Goal: Task Accomplishment & Management: Manage account settings

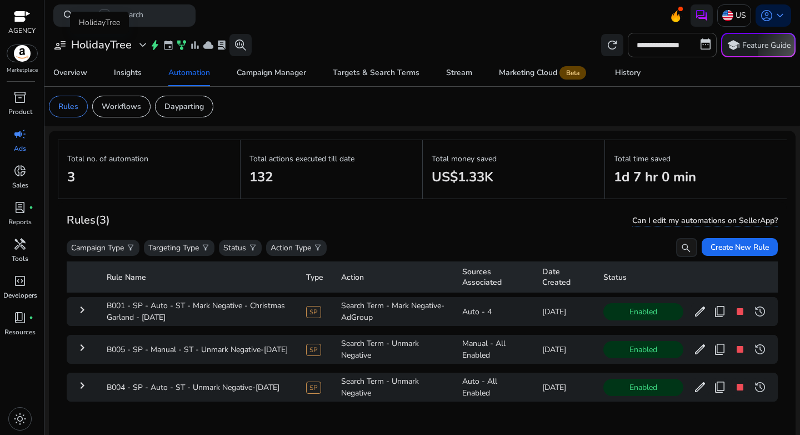
click at [133, 44] on div "user_attributes HolidayTree expand_more" at bounding box center [101, 44] width 96 height 13
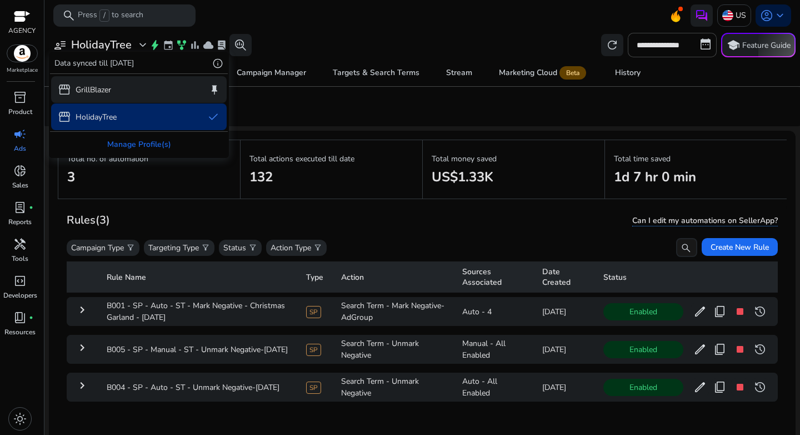
click at [99, 93] on p "GrillBlazer" at bounding box center [94, 90] width 36 height 12
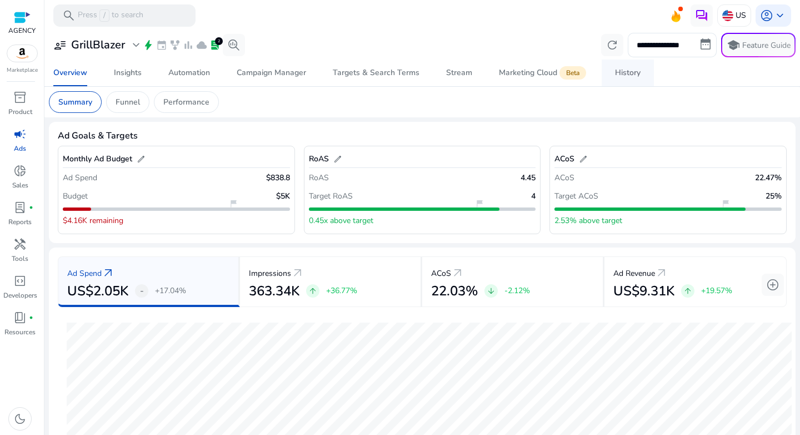
click at [615, 79] on span "History" at bounding box center [628, 72] width 26 height 27
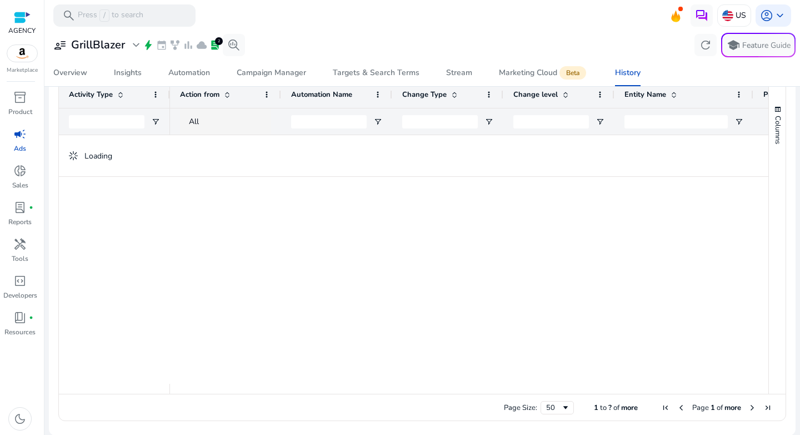
scroll to position [95, 0]
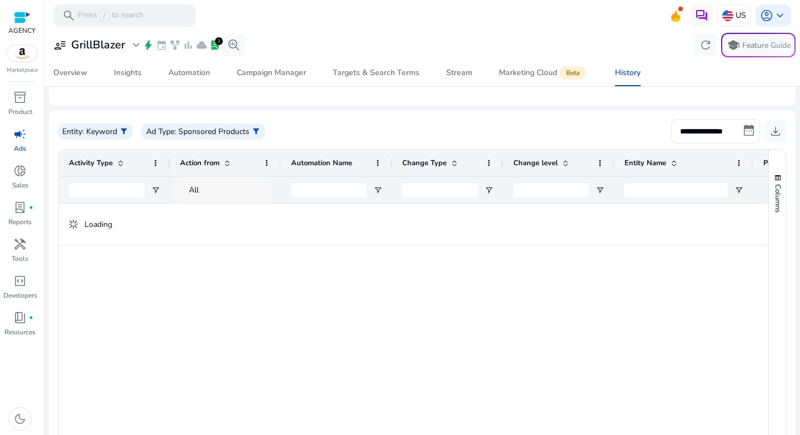
click at [220, 185] on div "All" at bounding box center [235, 190] width 93 height 12
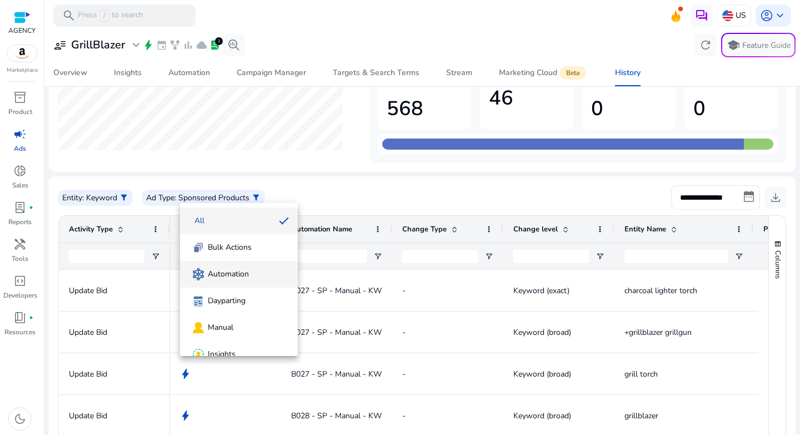
click at [218, 270] on span "Automation" at bounding box center [228, 273] width 41 height 11
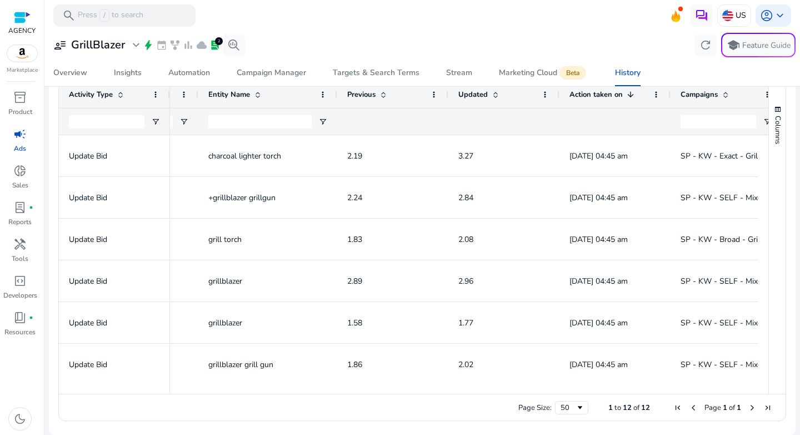
scroll to position [0, 433]
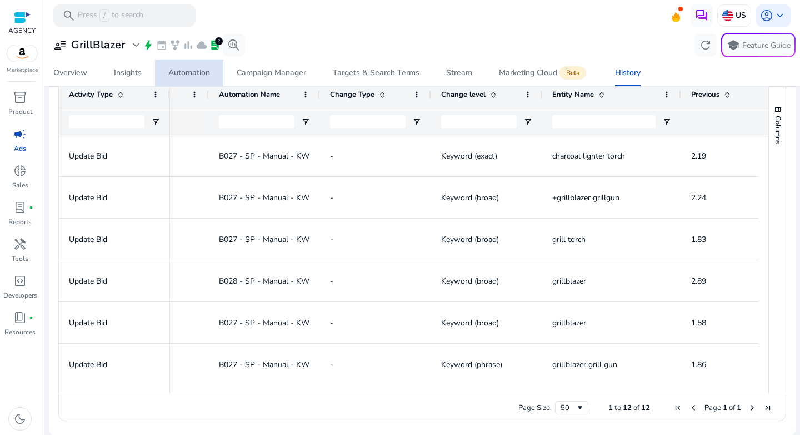
click at [194, 80] on span "Automation" at bounding box center [189, 72] width 42 height 27
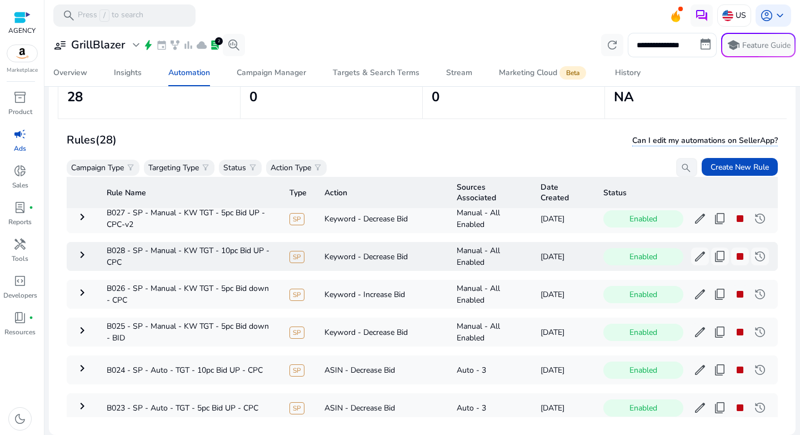
click at [82, 256] on mat-icon "keyboard_arrow_right" at bounding box center [82, 254] width 13 height 13
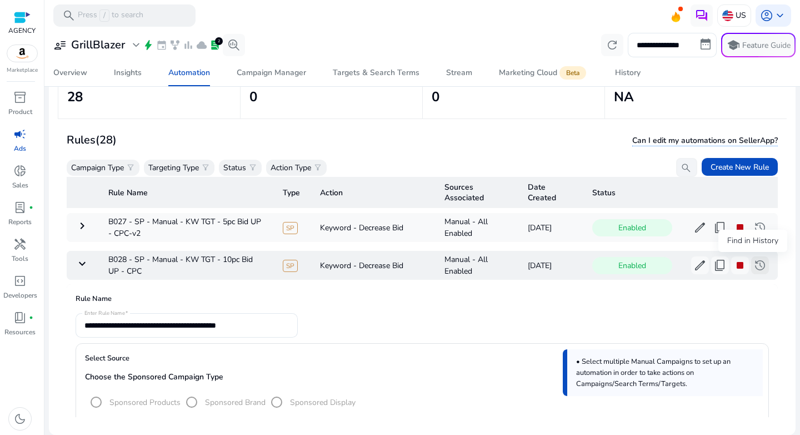
click at [754, 266] on span "history" at bounding box center [760, 264] width 13 height 13
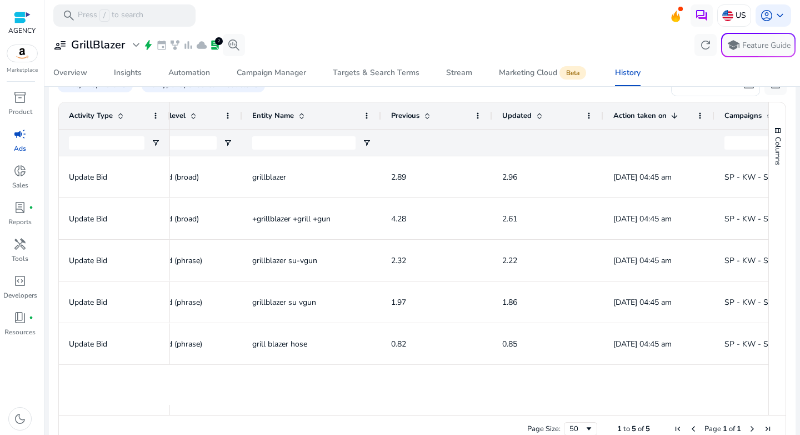
scroll to position [0, 545]
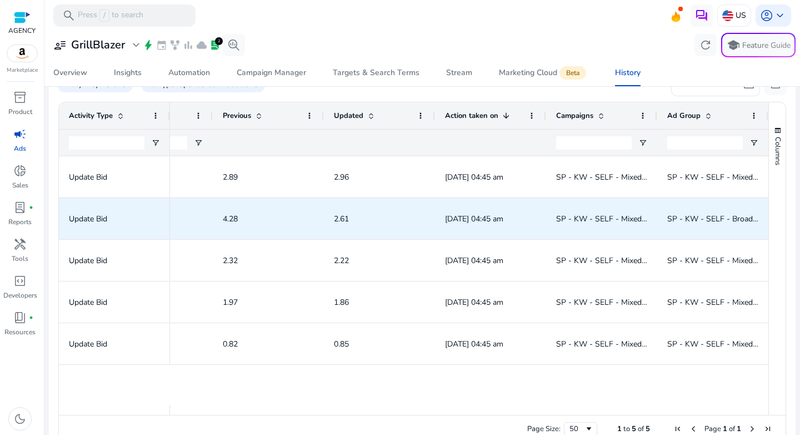
click at [568, 217] on span "SP - KW - SELF - Mixed - Bundle - GrillGun Hose - B0FK7L6V3M - KAM - 8/19/2025 …" at bounding box center [724, 218] width 336 height 11
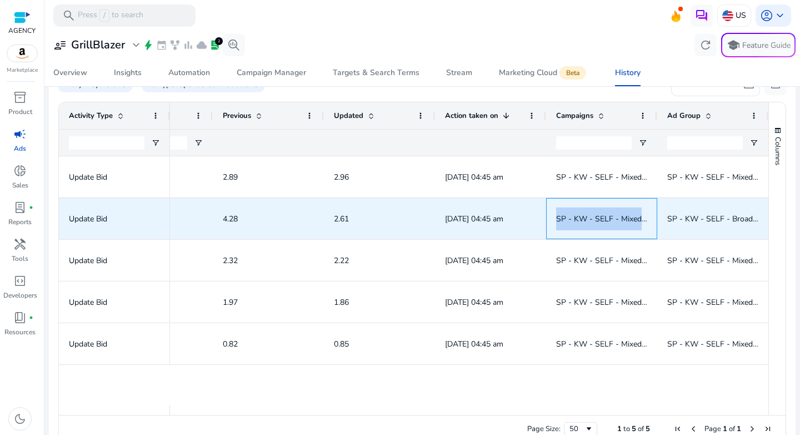
click at [568, 217] on span "SP - KW - SELF - Mixed - Bundle - GrillGun Hose - B0FK7L6V3M - KAM - 8/19/2025 …" at bounding box center [724, 218] width 336 height 11
copy span "SP - KW - SELF - Mixed - Bundle - GrillGun Hose - B0FK7L6V3M - KAM - 8/19/2025 …"
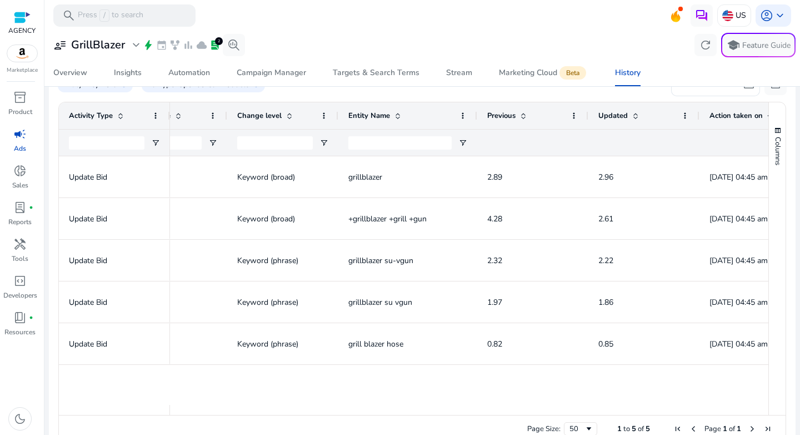
scroll to position [0, 129]
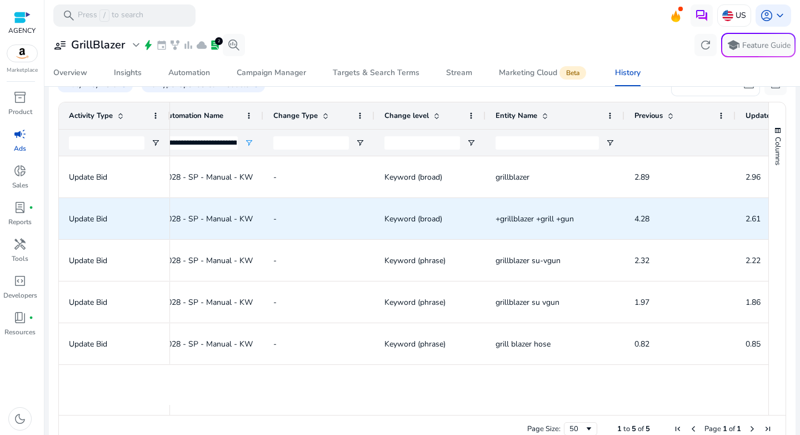
click at [537, 220] on span "+grillblazer +grill +gun" at bounding box center [535, 218] width 78 height 11
click at [538, 220] on span "+grillblazer +grill +gun" at bounding box center [535, 218] width 78 height 11
copy span "+grillblazer +grill +gun"
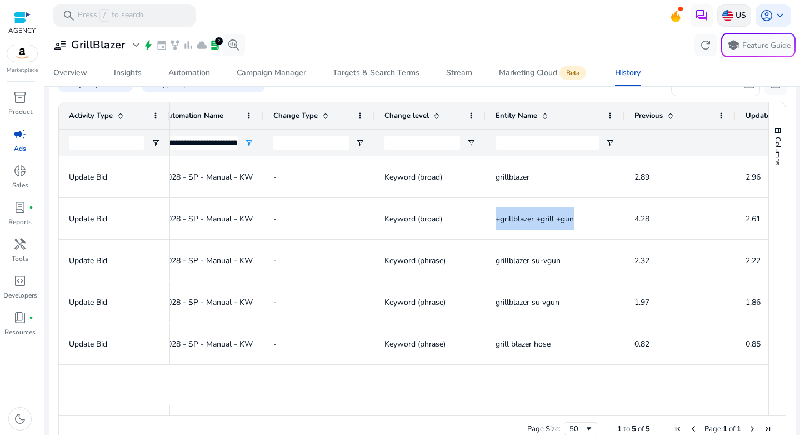
click at [736, 19] on p "US" at bounding box center [741, 15] width 11 height 19
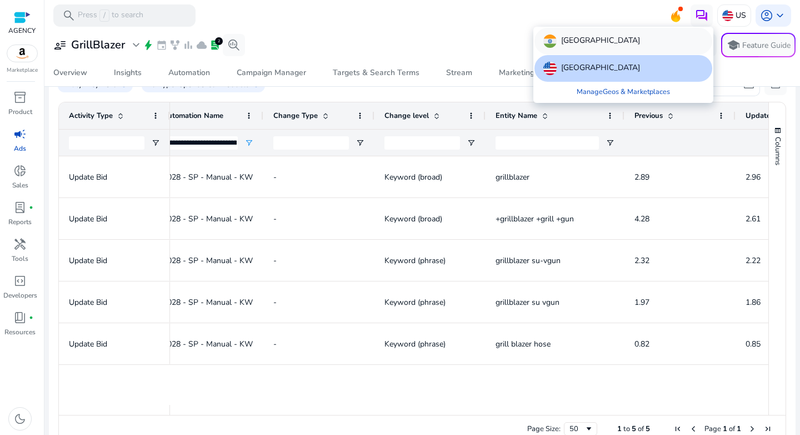
click at [567, 44] on p "India" at bounding box center [600, 40] width 79 height 13
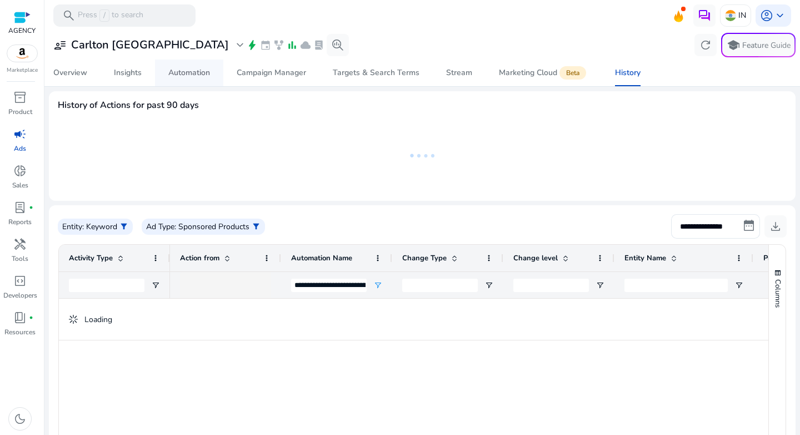
click at [202, 71] on div "Automation" at bounding box center [189, 73] width 42 height 8
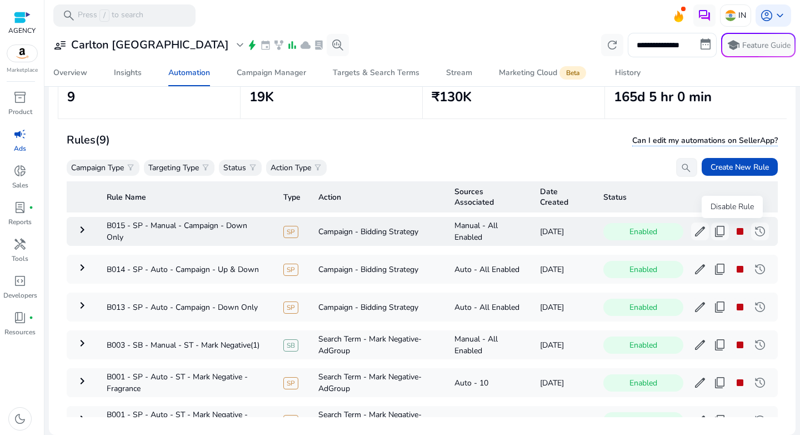
click at [734, 231] on span "stop" at bounding box center [740, 231] width 13 height 13
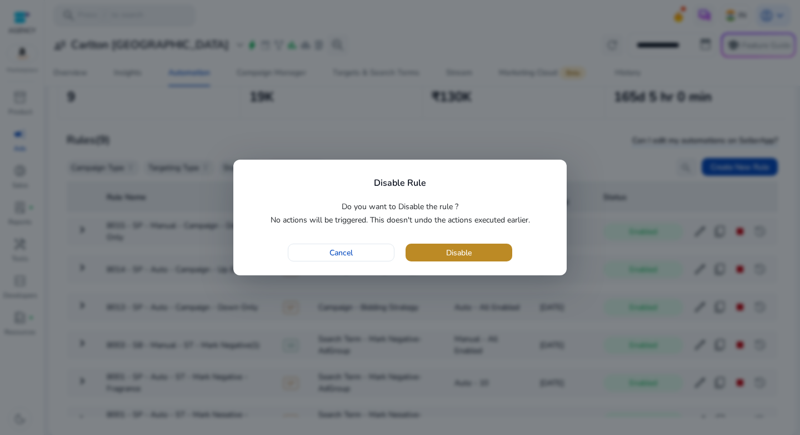
click at [469, 250] on span "Disable" at bounding box center [459, 253] width 26 height 12
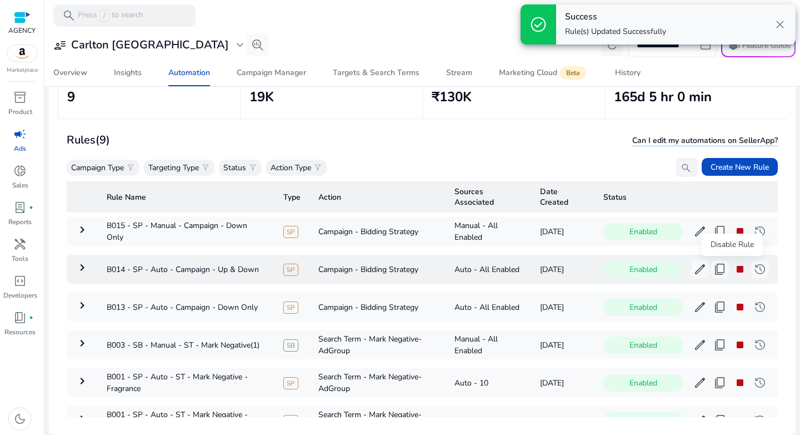
click at [734, 266] on span "stop" at bounding box center [740, 268] width 13 height 13
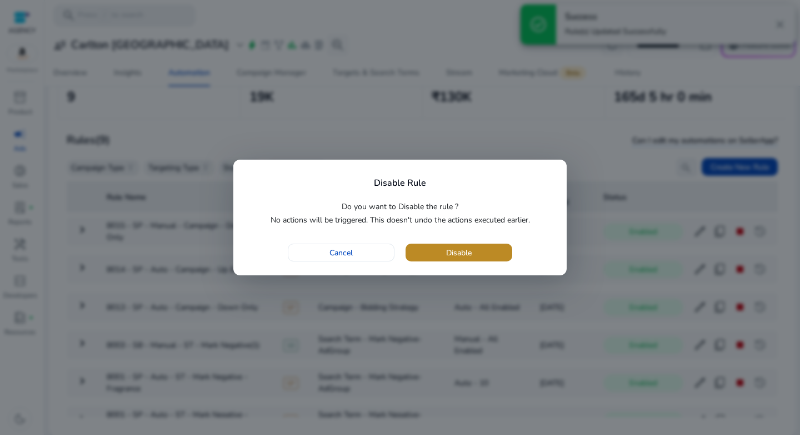
click at [470, 251] on span "Disable" at bounding box center [459, 253] width 26 height 12
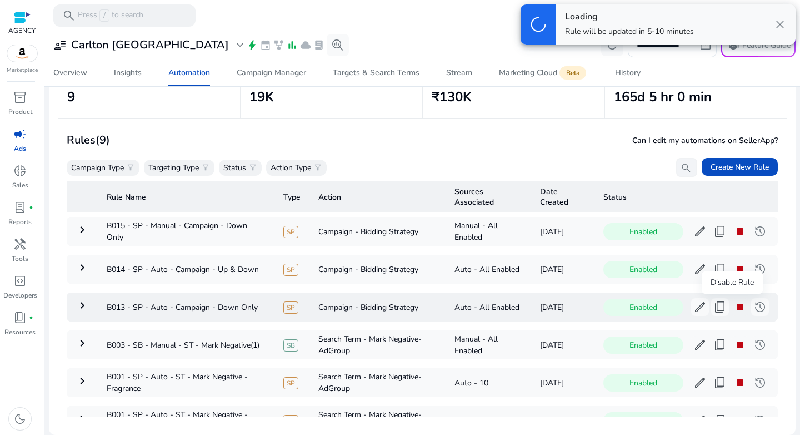
click at [734, 307] on span "stop" at bounding box center [740, 306] width 13 height 13
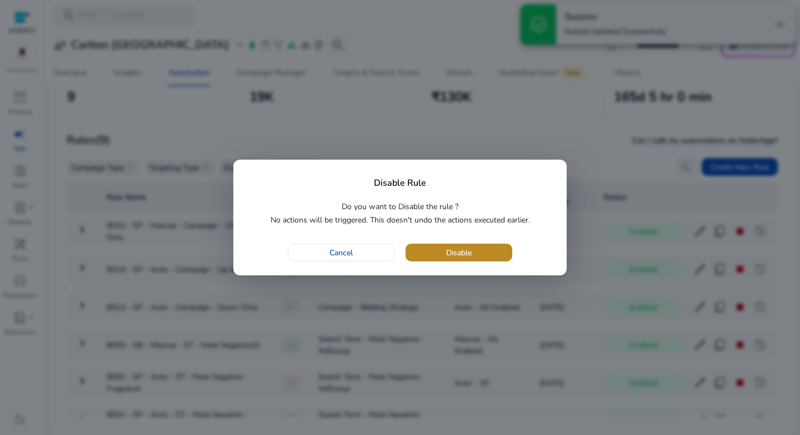
click at [484, 257] on span "button" at bounding box center [459, 252] width 107 height 27
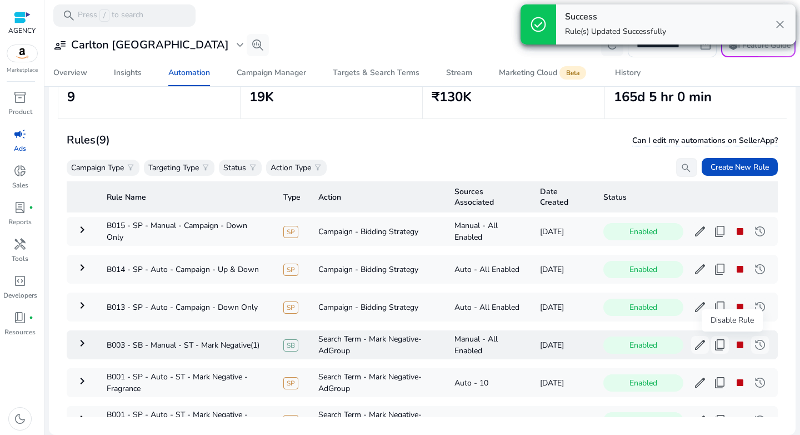
click at [734, 346] on span "stop" at bounding box center [740, 344] width 13 height 13
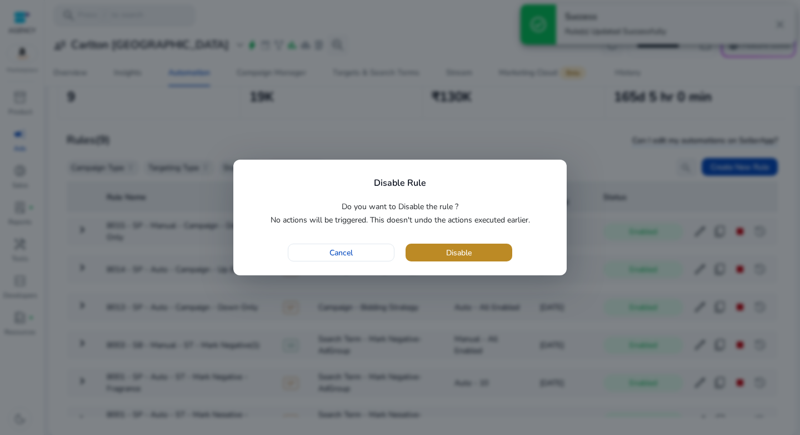
click at [466, 258] on span "Disable" at bounding box center [459, 253] width 26 height 12
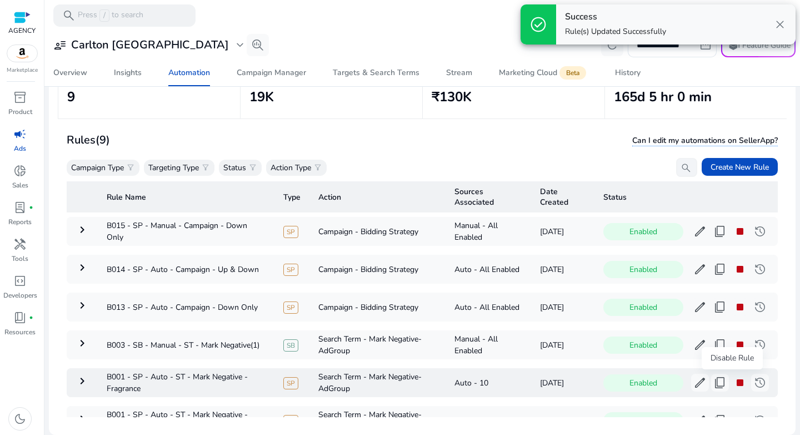
click at [734, 382] on span "stop" at bounding box center [740, 382] width 13 height 13
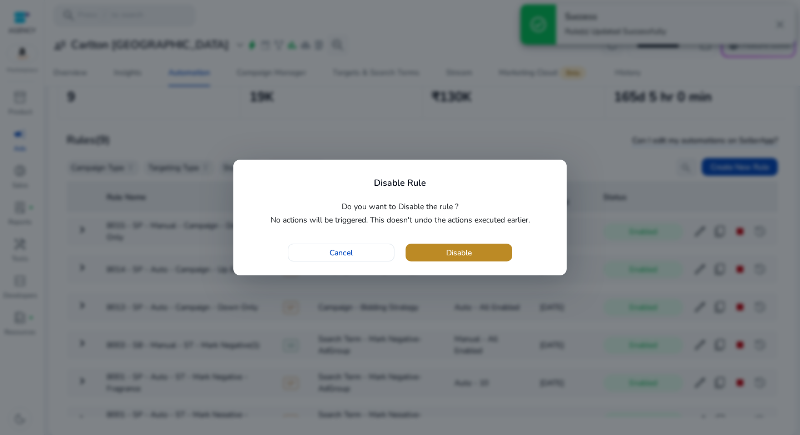
click at [470, 261] on span "button" at bounding box center [459, 252] width 107 height 27
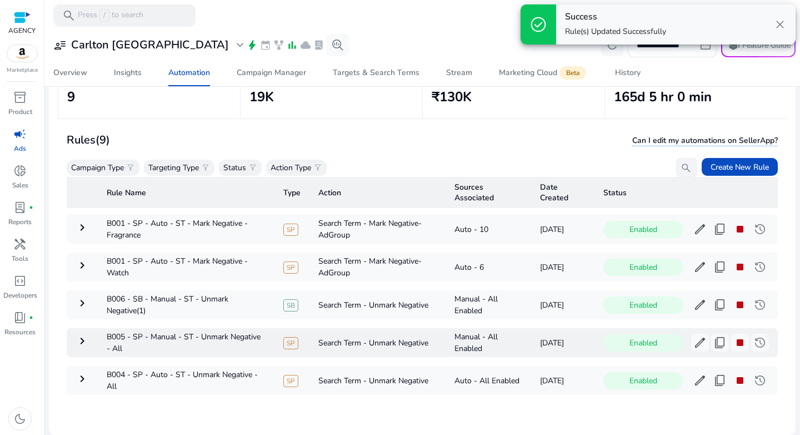
scroll to position [162, 0]
click at [734, 261] on span "stop" at bounding box center [740, 266] width 13 height 13
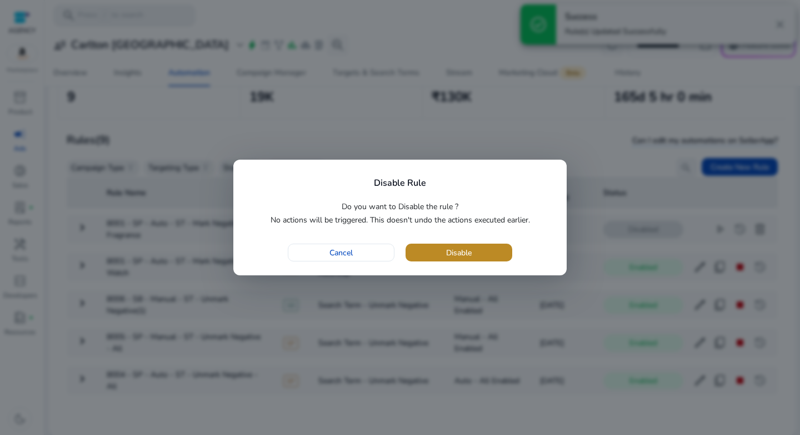
click at [484, 255] on span "button" at bounding box center [459, 252] width 107 height 27
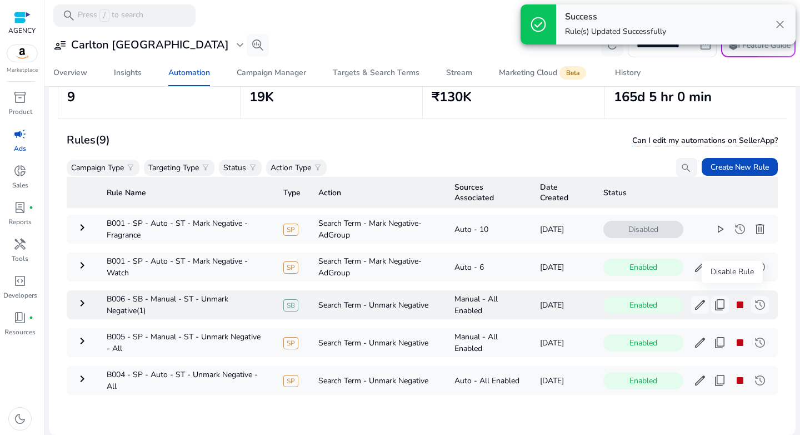
click at [735, 298] on span "stop" at bounding box center [740, 304] width 13 height 13
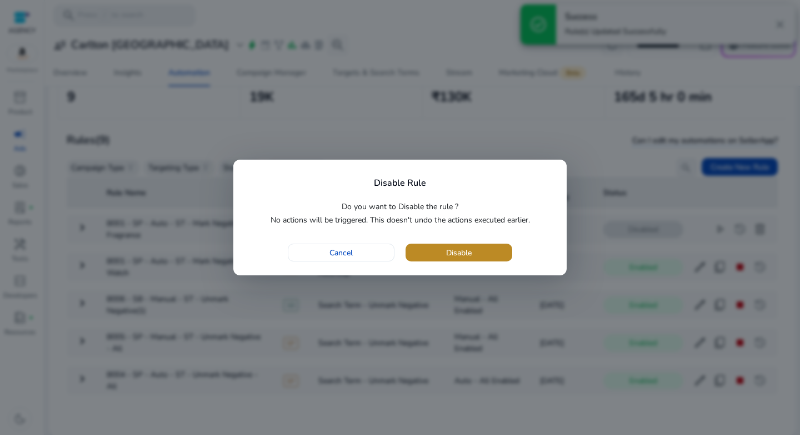
click at [449, 247] on span "Disable" at bounding box center [459, 253] width 26 height 12
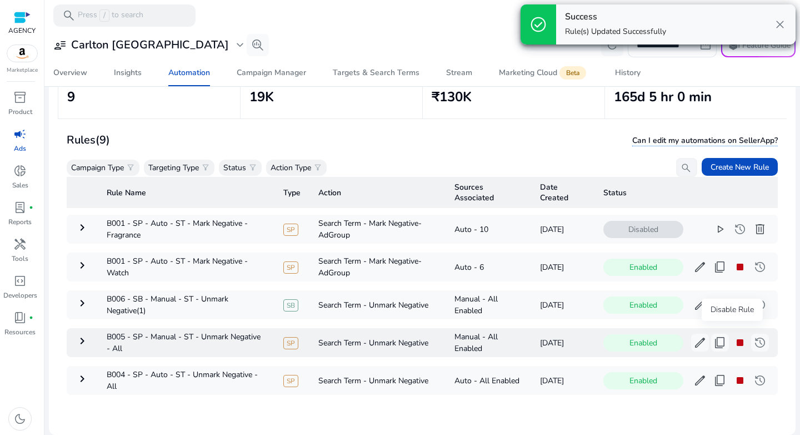
click at [735, 336] on span "stop" at bounding box center [740, 342] width 13 height 13
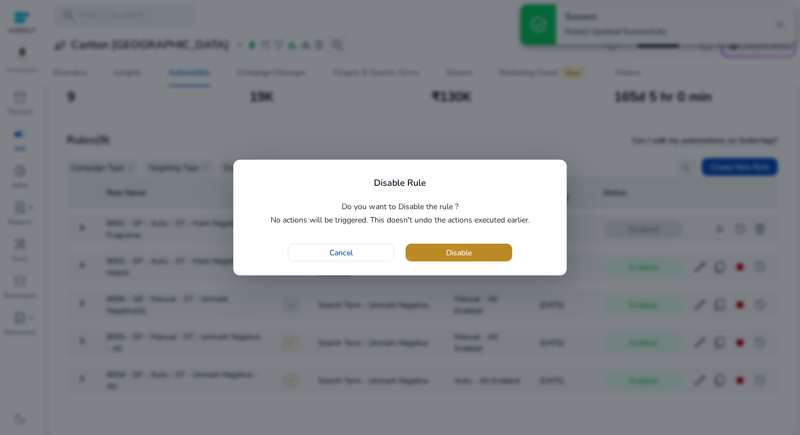
click at [474, 257] on span "button" at bounding box center [459, 252] width 107 height 27
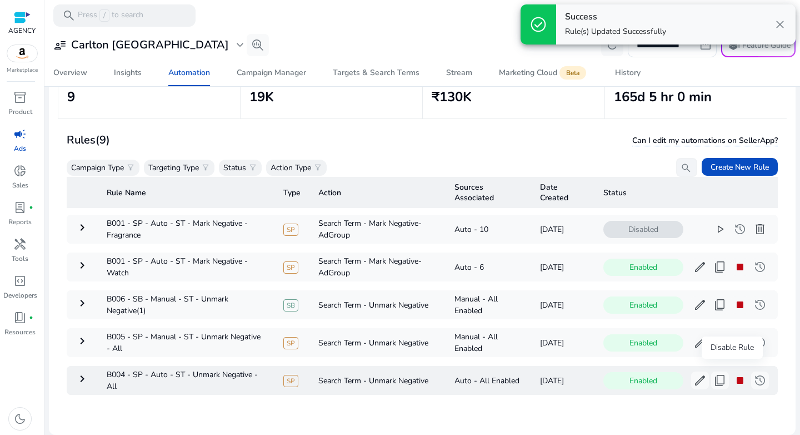
click at [734, 373] on span "stop" at bounding box center [740, 379] width 13 height 13
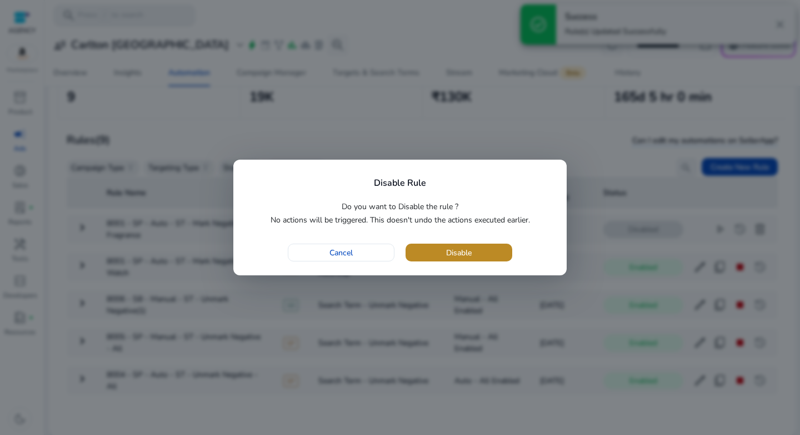
click at [430, 258] on span "button" at bounding box center [459, 252] width 107 height 27
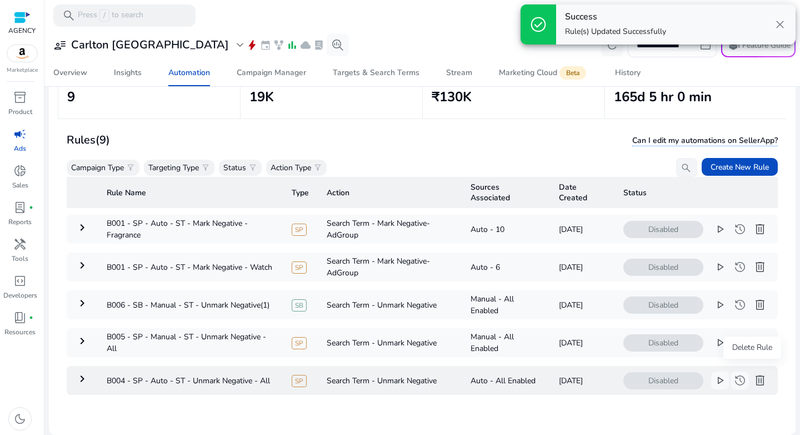
click at [754, 377] on span "delete" at bounding box center [760, 379] width 13 height 13
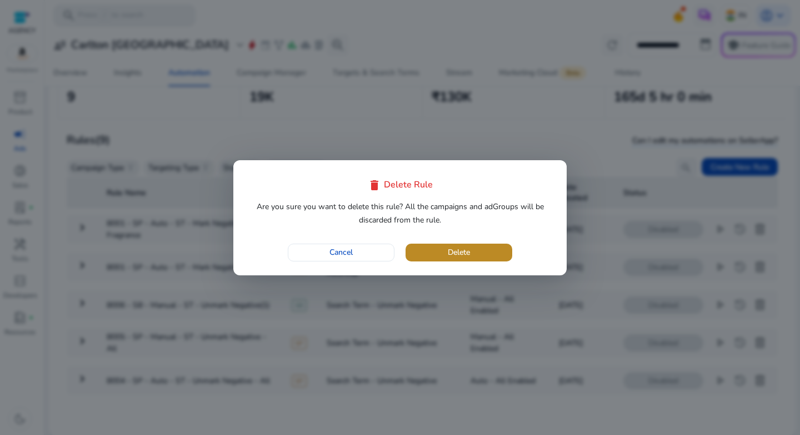
click at [449, 255] on span "Delete" at bounding box center [459, 252] width 22 height 12
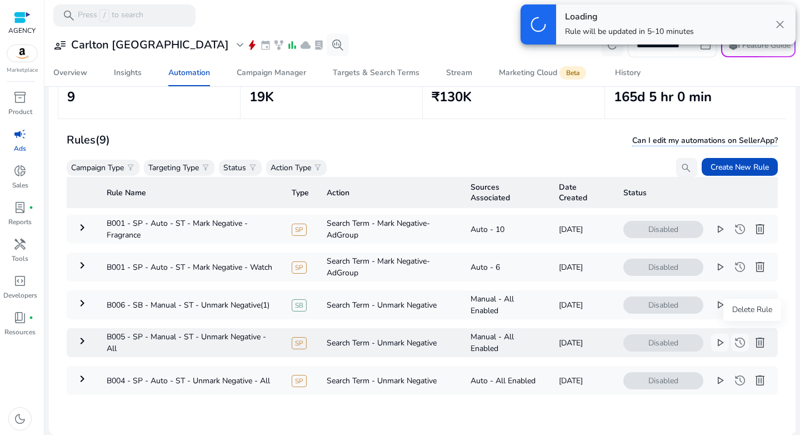
click at [754, 341] on span "delete" at bounding box center [760, 342] width 13 height 13
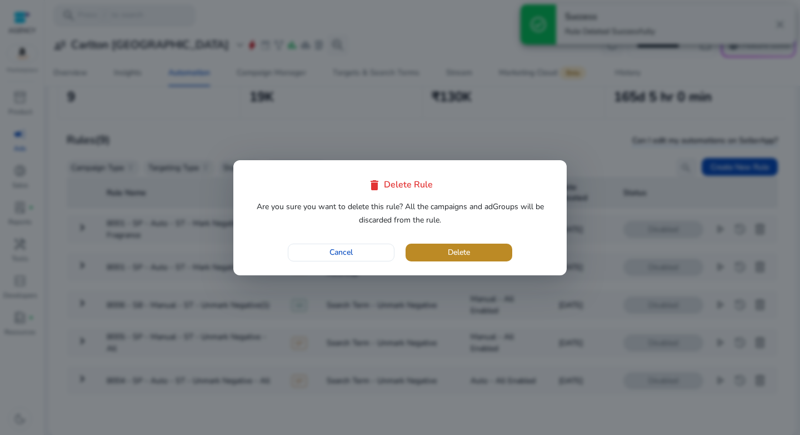
click at [475, 252] on span "button" at bounding box center [459, 252] width 107 height 27
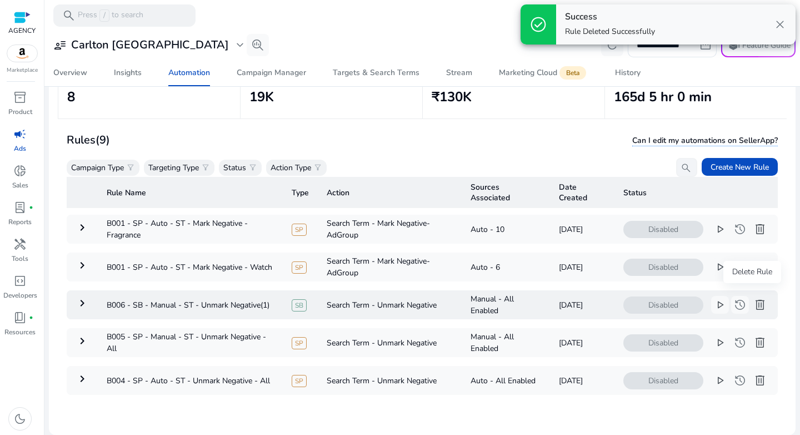
click at [754, 300] on span "delete" at bounding box center [760, 304] width 13 height 13
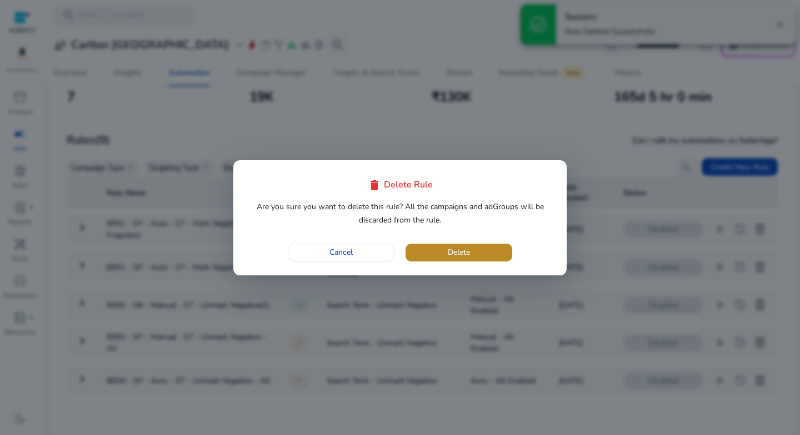
drag, startPoint x: 461, startPoint y: 245, endPoint x: 527, endPoint y: 246, distance: 65.6
click at [461, 245] on span "button" at bounding box center [459, 252] width 107 height 27
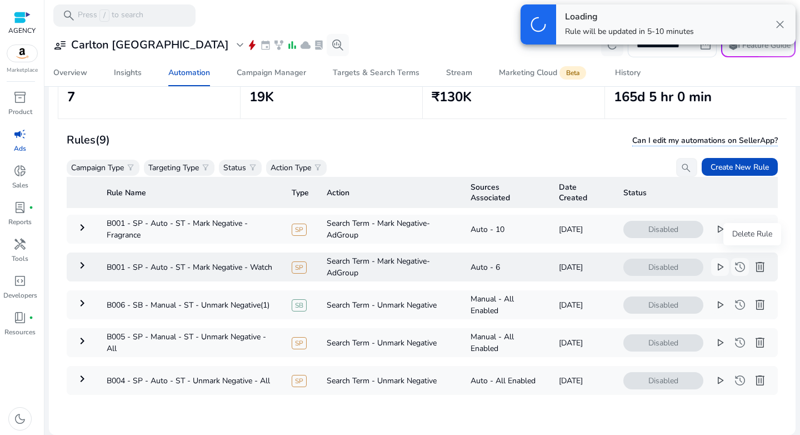
click at [754, 260] on span "delete" at bounding box center [760, 266] width 13 height 13
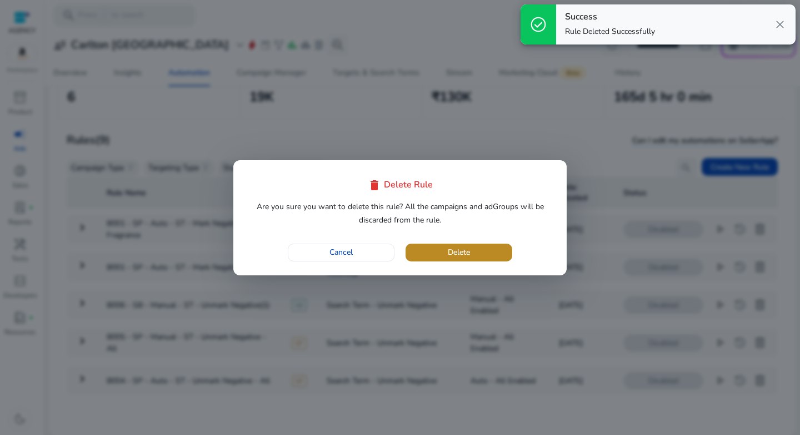
click at [486, 248] on span "button" at bounding box center [459, 252] width 107 height 27
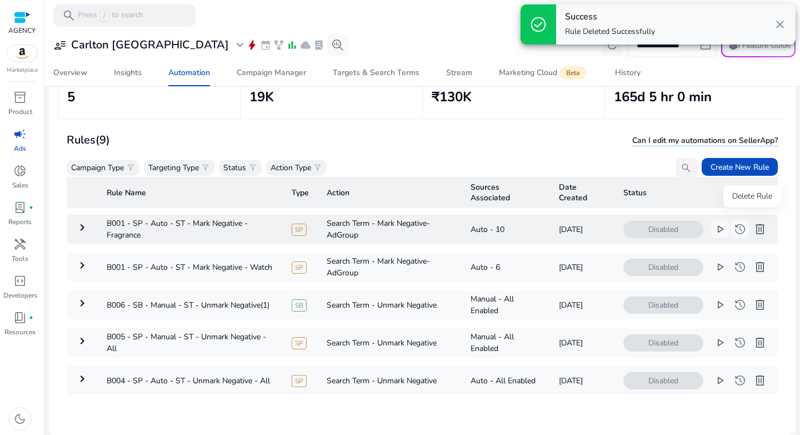
click at [754, 222] on span "delete" at bounding box center [760, 228] width 13 height 13
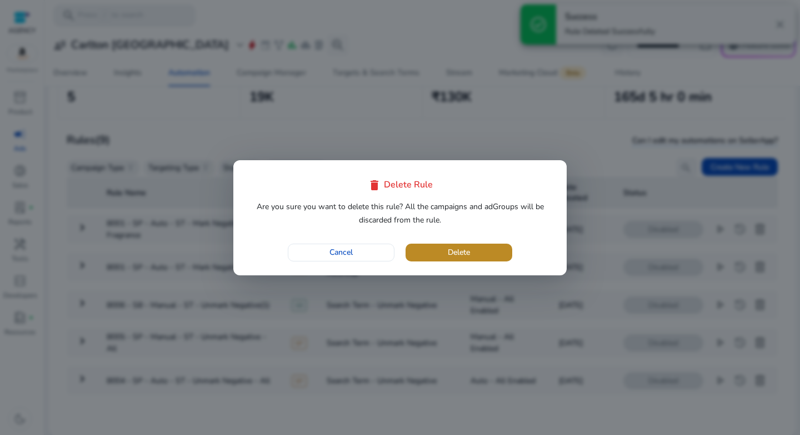
click at [490, 250] on span "button" at bounding box center [459, 252] width 107 height 27
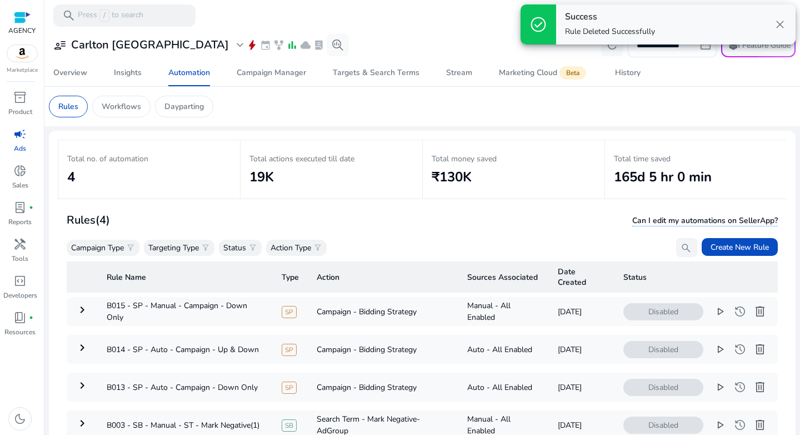
scroll to position [81, 0]
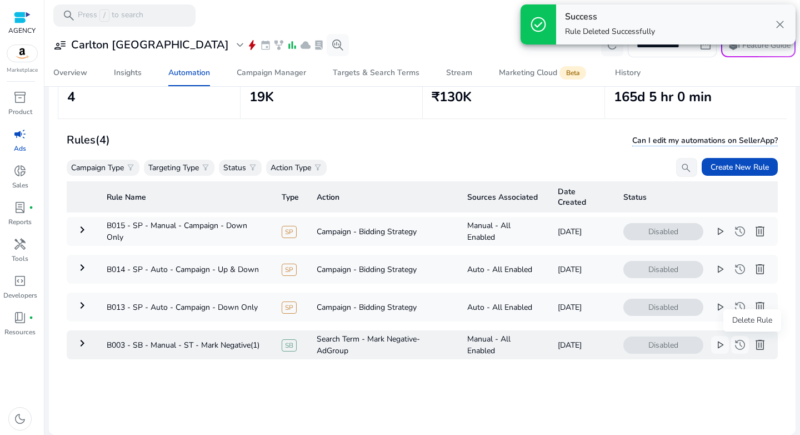
click at [754, 347] on span "delete" at bounding box center [760, 344] width 13 height 13
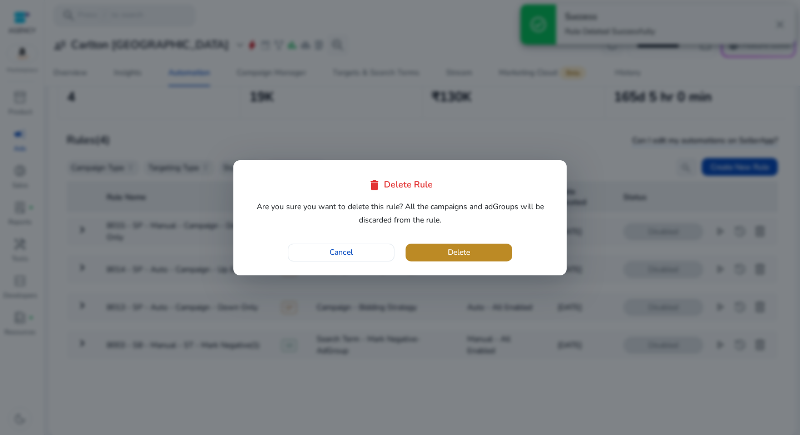
click at [466, 251] on span "Delete" at bounding box center [459, 252] width 22 height 12
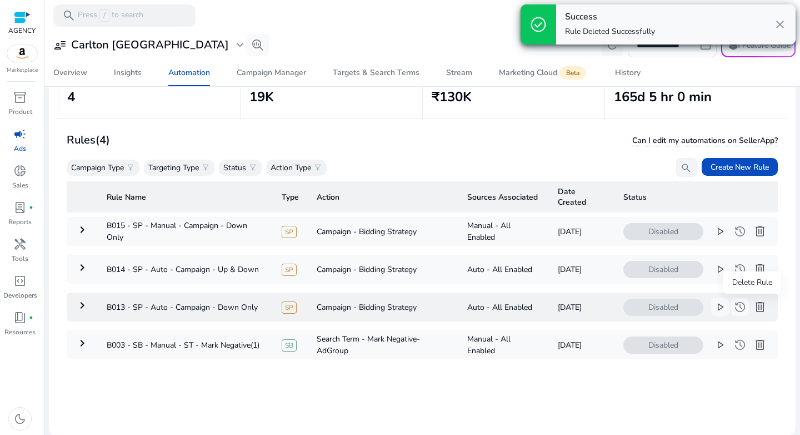
click at [754, 311] on span "delete" at bounding box center [760, 306] width 13 height 13
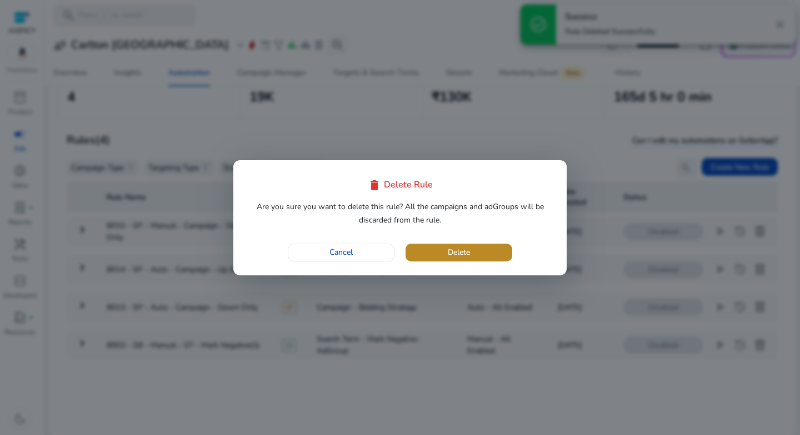
click at [453, 256] on span "Delete" at bounding box center [459, 252] width 22 height 12
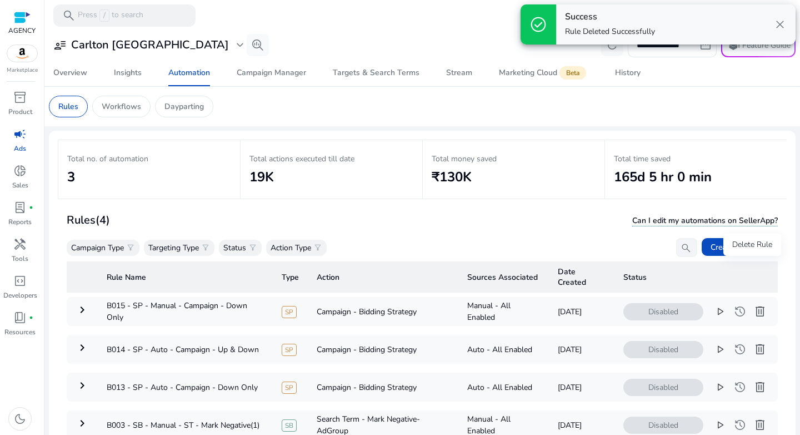
click at [754, 342] on span "delete" at bounding box center [760, 348] width 13 height 13
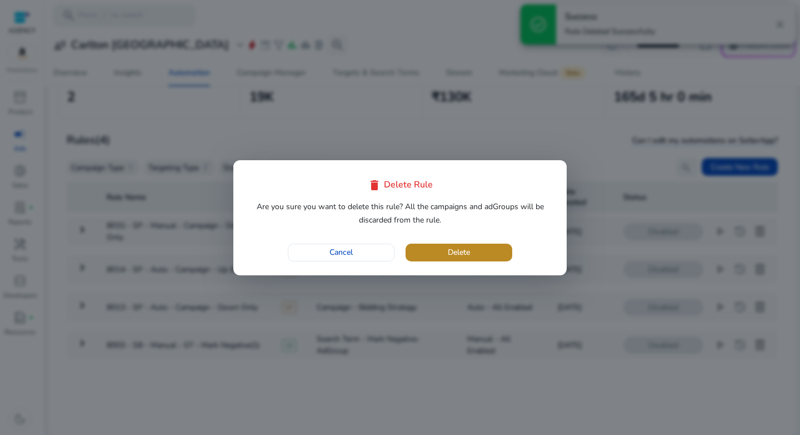
click at [465, 256] on span "Delete" at bounding box center [459, 252] width 22 height 12
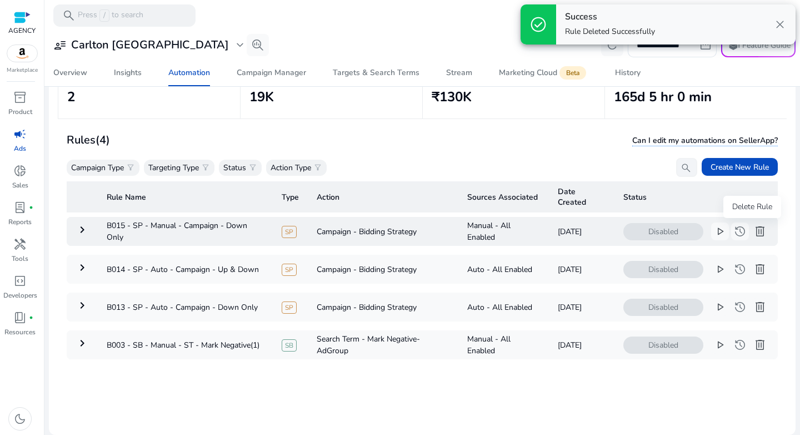
click at [754, 233] on span "delete" at bounding box center [760, 231] width 13 height 13
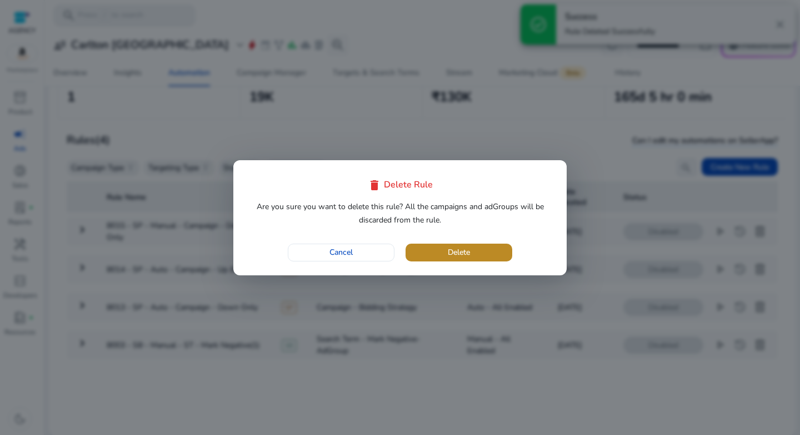
click at [496, 251] on span "button" at bounding box center [459, 252] width 107 height 27
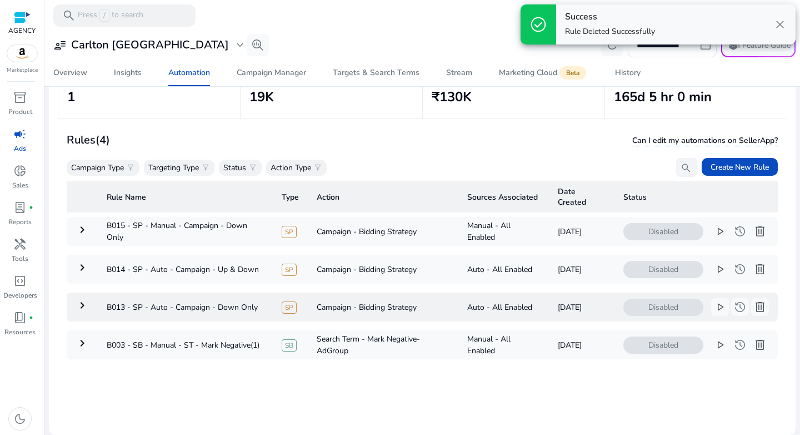
scroll to position [0, 0]
